Goal: Transaction & Acquisition: Purchase product/service

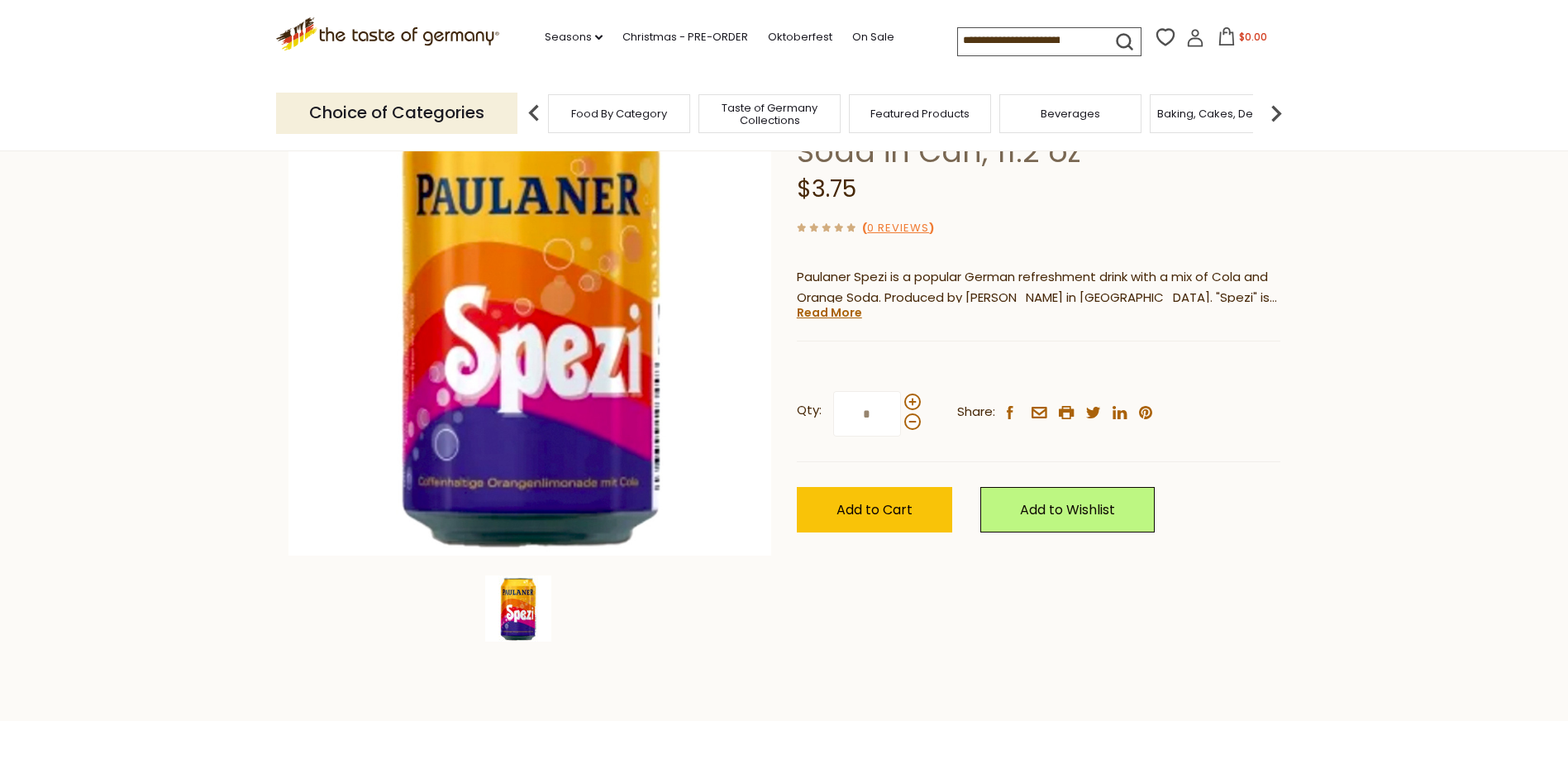
scroll to position [83, 0]
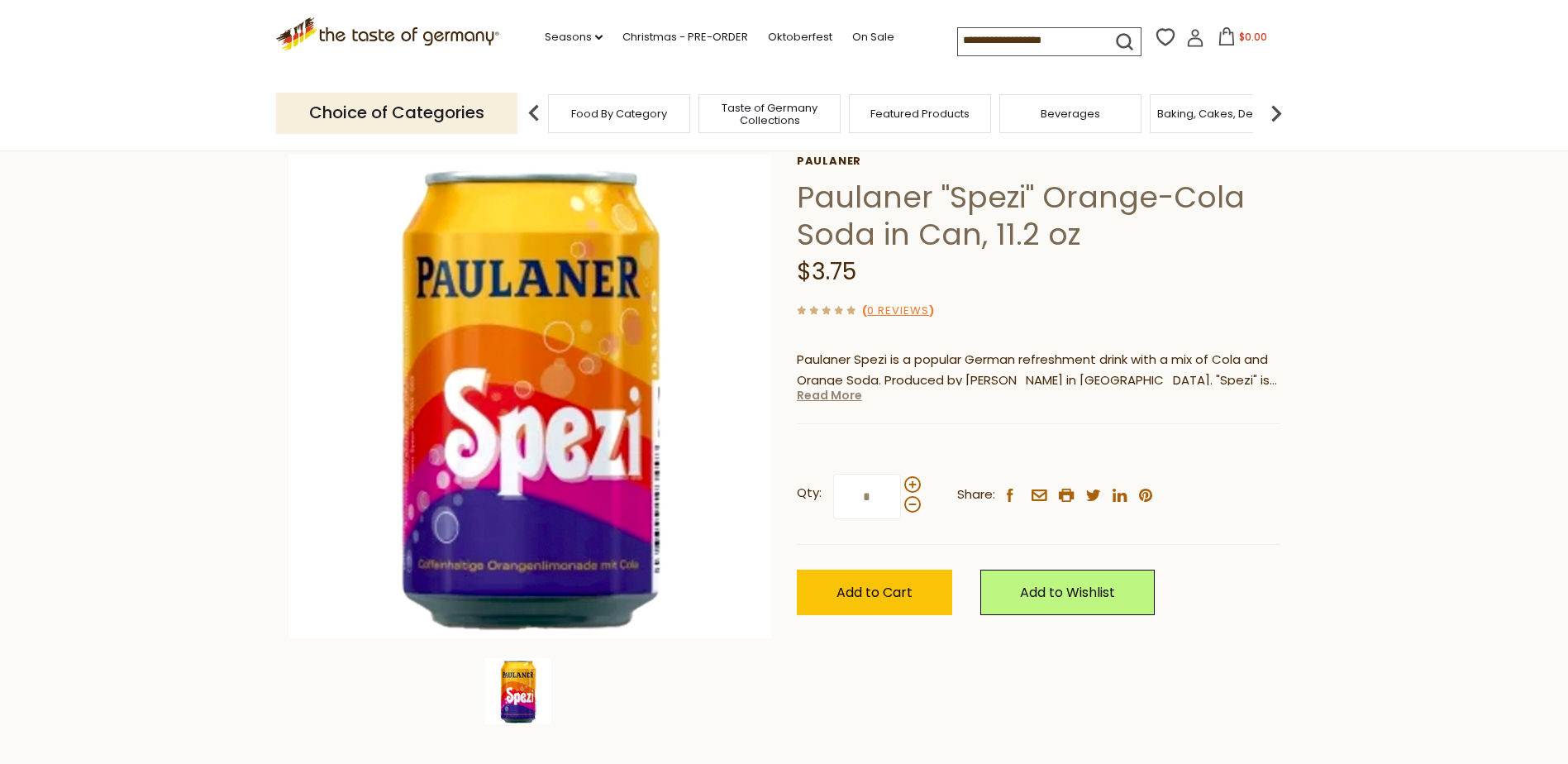
click at [825, 388] on link "Read More" at bounding box center [830, 395] width 66 height 17
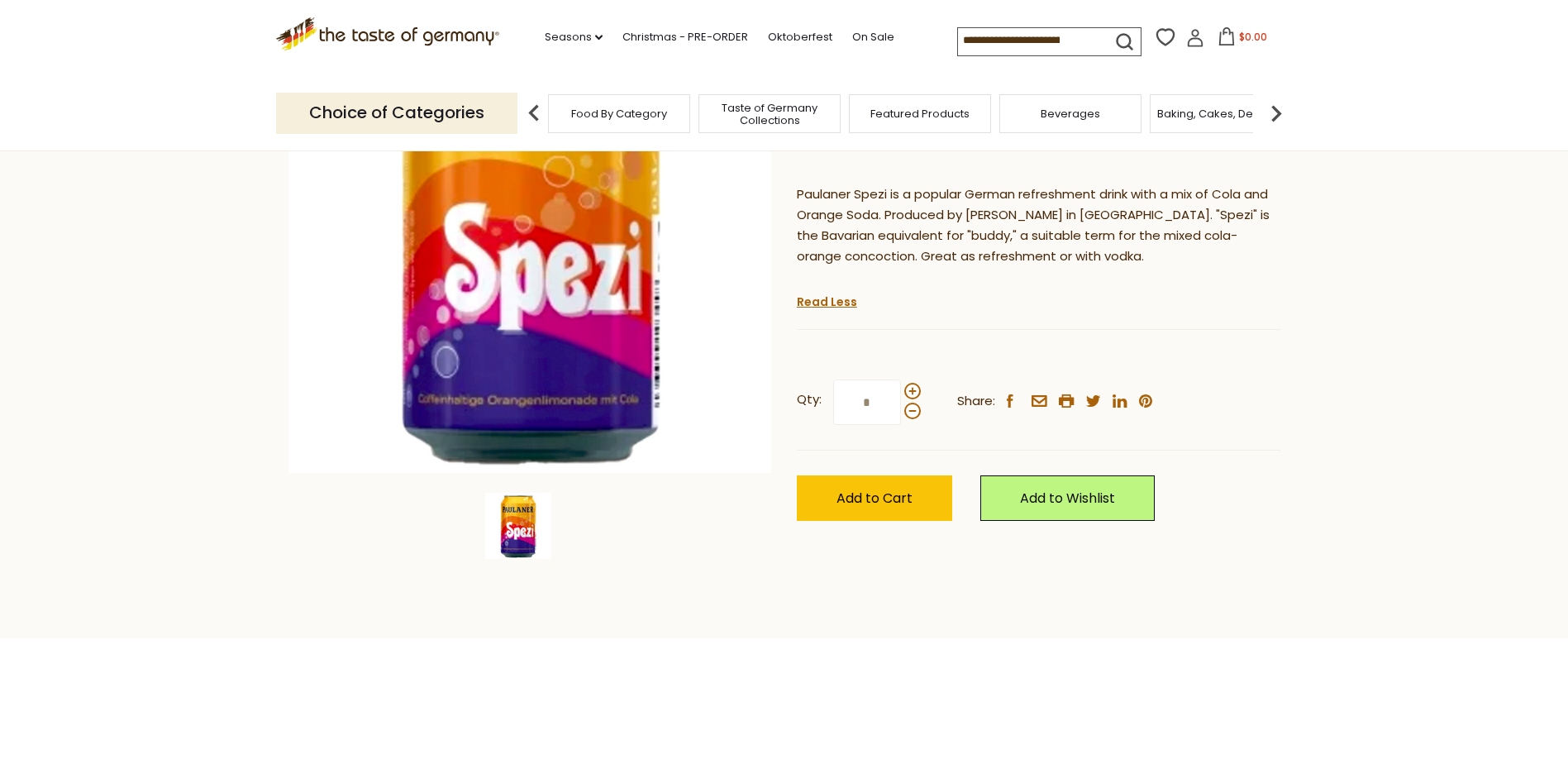
scroll to position [0, 0]
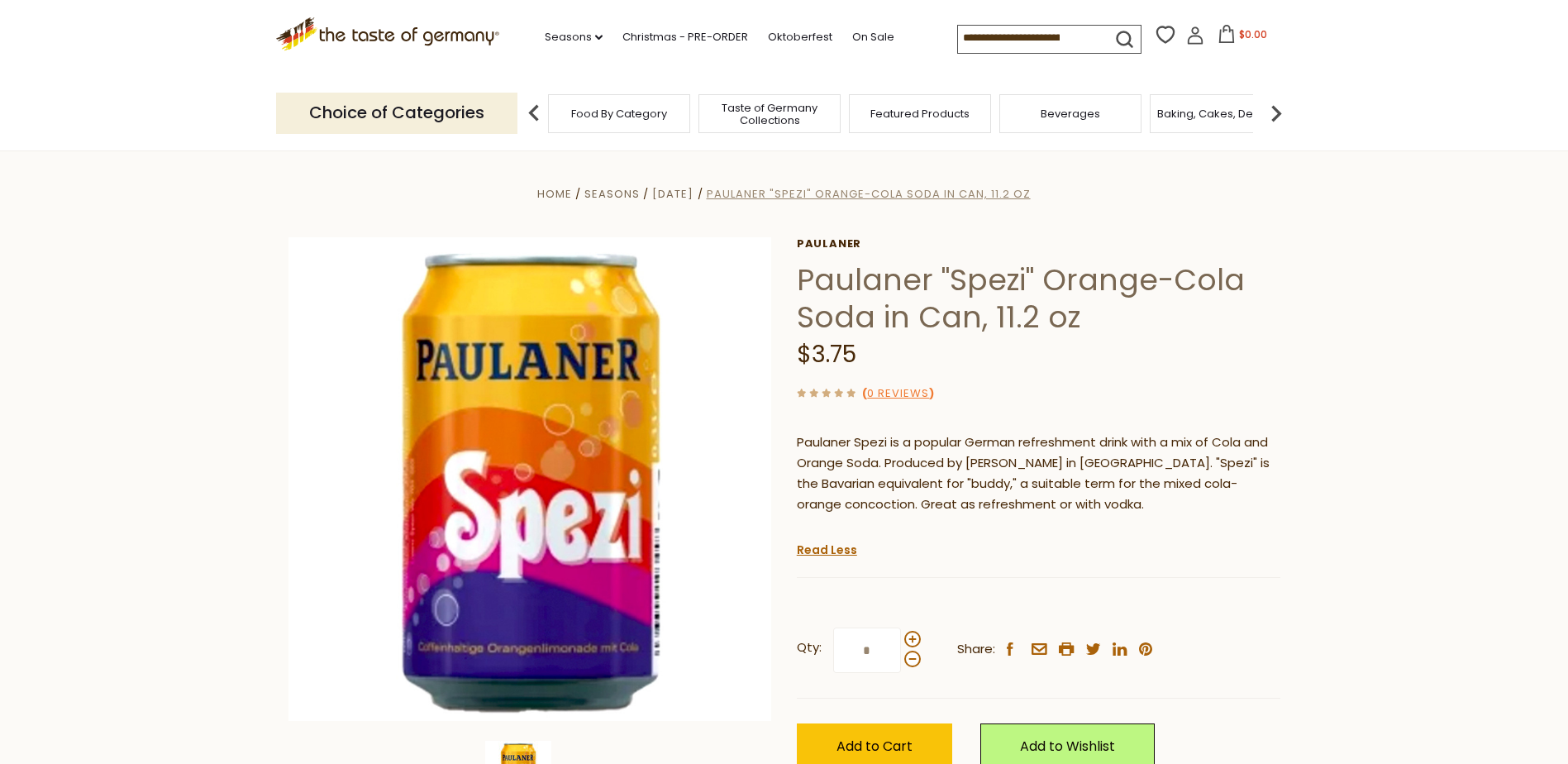
click at [750, 193] on span "Paulaner "Spezi" Orange-Cola Soda in Can, 11.2 oz" at bounding box center [869, 194] width 324 height 16
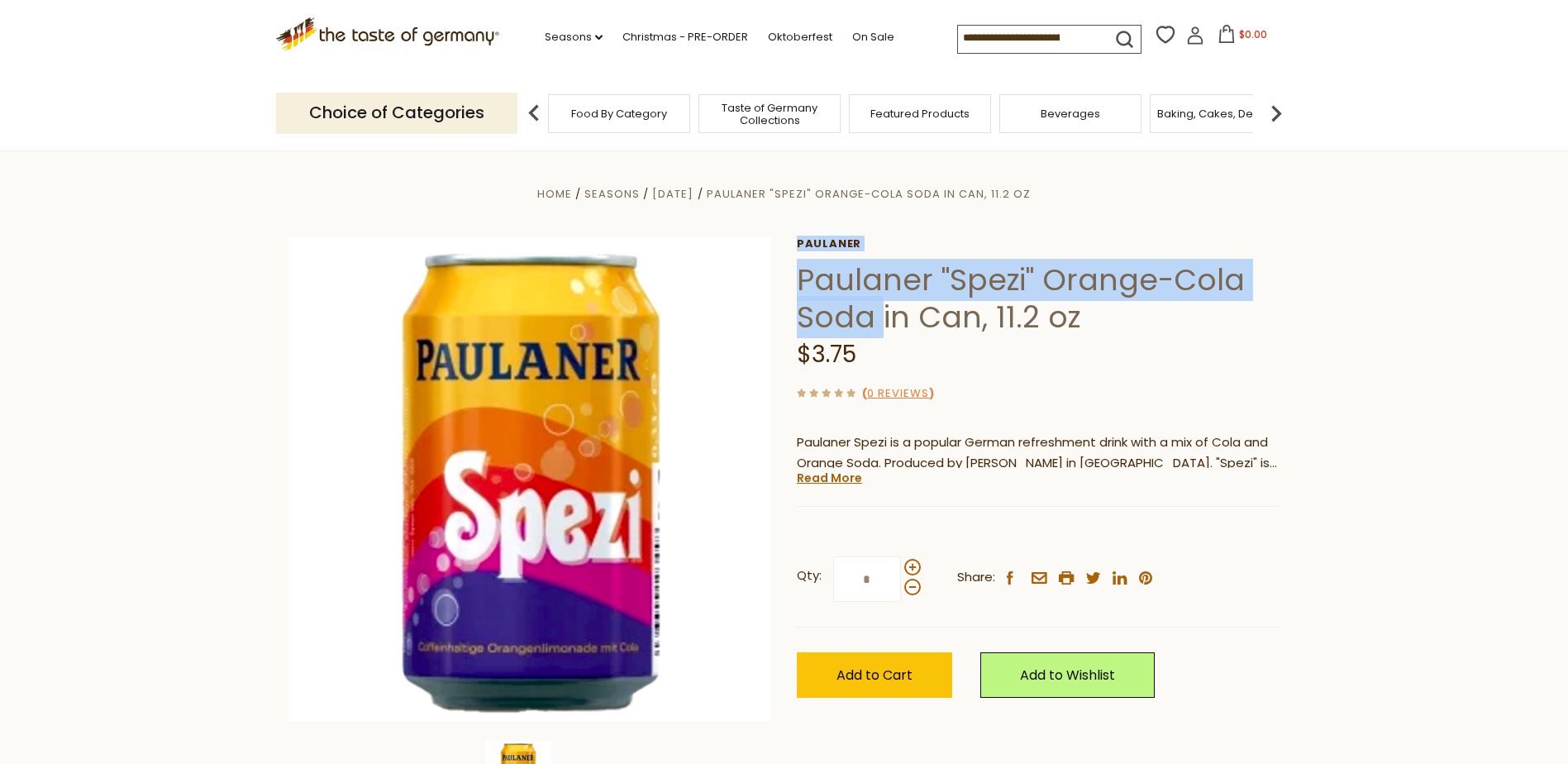
drag, startPoint x: 793, startPoint y: 276, endPoint x: 878, endPoint y: 310, distance: 91.5
click at [878, 310] on div "Home Seasons [DATE] [PERSON_NAME] "Spezi" Orange-Cola Soda in Can, 11.2 oz Paul…" at bounding box center [784, 501] width 1017 height 637
drag, startPoint x: 878, startPoint y: 310, endPoint x: 870, endPoint y: 286, distance: 25.3
